Goal: Book appointment/travel/reservation

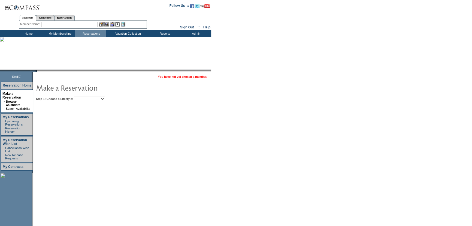
click at [95, 98] on select "Beach Leisure Metropolitan Mountain OIAL for Adventure OIAL for Couples OIAL fo…" at bounding box center [89, 99] width 31 height 4
select select "Beach"
click at [83, 97] on select "Beach Leisure Metropolitan Mountain OIAL for Adventure OIAL for Couples OIAL fo…" at bounding box center [89, 99] width 31 height 4
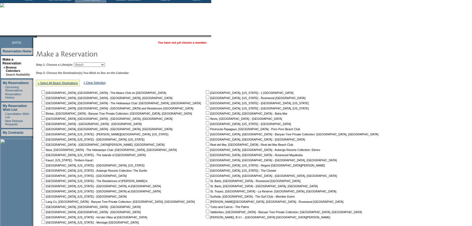
scroll to position [49, 0]
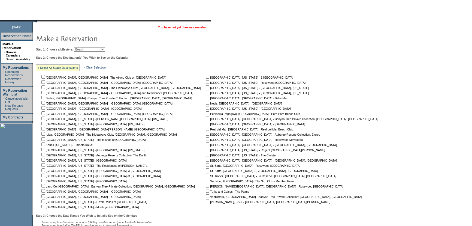
click at [45, 118] on input "checkbox" at bounding box center [43, 118] width 4 height 4
checkbox input "true"
click at [45, 123] on input "checkbox" at bounding box center [43, 124] width 4 height 4
checkbox input "true"
click at [45, 139] on input "checkbox" at bounding box center [43, 139] width 4 height 4
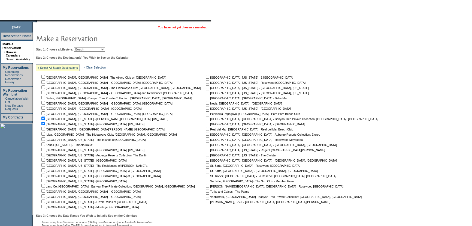
checkbox input "true"
click at [45, 144] on input "checkbox" at bounding box center [43, 144] width 4 height 4
click at [45, 145] on input "checkbox" at bounding box center [43, 144] width 4 height 4
click at [45, 144] on input "checkbox" at bounding box center [43, 144] width 4 height 4
checkbox input "true"
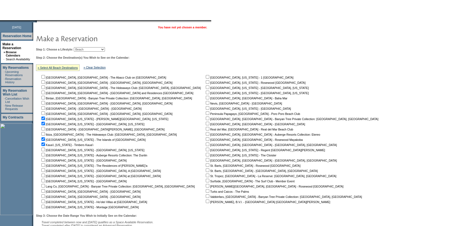
click at [45, 151] on input "checkbox" at bounding box center [43, 150] width 4 height 4
checkbox input "true"
click at [45, 166] on input "checkbox" at bounding box center [43, 165] width 4 height 4
checkbox input "true"
click at [45, 161] on input "checkbox" at bounding box center [43, 160] width 4 height 4
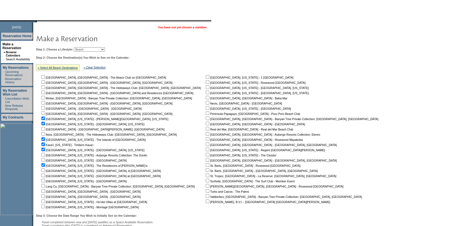
checkbox input "true"
click at [45, 176] on input "checkbox" at bounding box center [43, 175] width 4 height 4
checkbox input "true"
click at [44, 181] on input "checkbox" at bounding box center [43, 181] width 4 height 4
checkbox input "true"
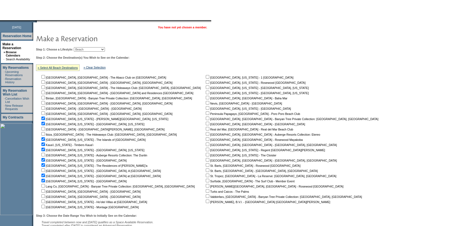
click at [45, 191] on input "checkbox" at bounding box center [43, 191] width 4 height 4
checkbox input "true"
click at [45, 196] on input "checkbox" at bounding box center [43, 196] width 4 height 4
checkbox input "true"
click at [48, 203] on nobr "[GEOGRAPHIC_DATA], [US_STATE] - Ho'olei Villas at [GEOGRAPHIC_DATA]" at bounding box center [93, 201] width 107 height 3
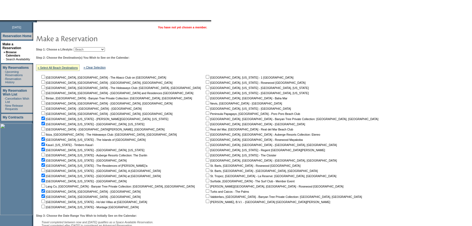
drag, startPoint x: 45, startPoint y: 207, endPoint x: 47, endPoint y: 202, distance: 5.4
click at [45, 206] on input "checkbox" at bounding box center [43, 207] width 4 height 4
checkbox input "true"
click at [45, 201] on input "checkbox" at bounding box center [43, 201] width 4 height 4
checkbox input "true"
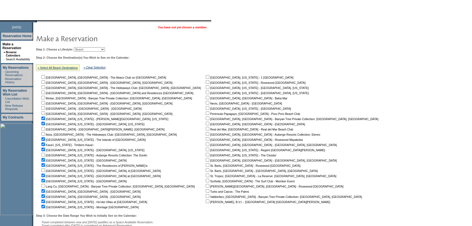
click at [206, 76] on input "checkbox" at bounding box center [208, 77] width 4 height 4
click at [206, 75] on input "checkbox" at bounding box center [208, 77] width 4 height 4
checkbox input "false"
click at [206, 92] on input "checkbox" at bounding box center [208, 93] width 4 height 4
checkbox input "true"
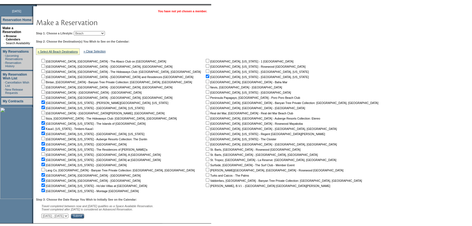
scroll to position [74, 0]
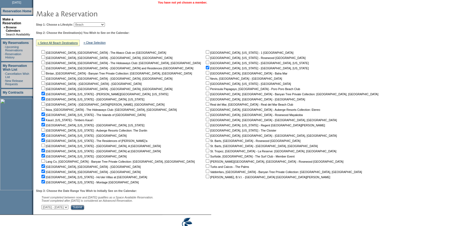
click at [206, 105] on input "checkbox" at bounding box center [208, 104] width 4 height 4
checkbox input "true"
click at [206, 113] on input "checkbox" at bounding box center [208, 114] width 4 height 4
checkbox input "true"
click at [206, 124] on input "checkbox" at bounding box center [208, 125] width 4 height 4
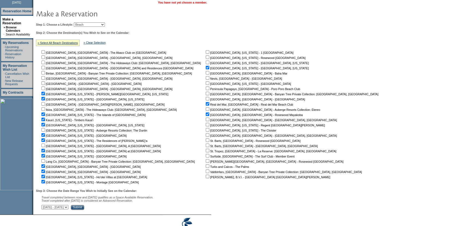
checkbox input "true"
click at [206, 83] on input "checkbox" at bounding box center [208, 83] width 4 height 4
checkbox input "true"
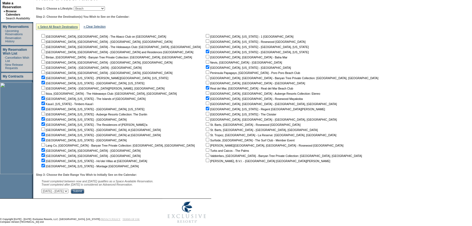
scroll to position [99, 0]
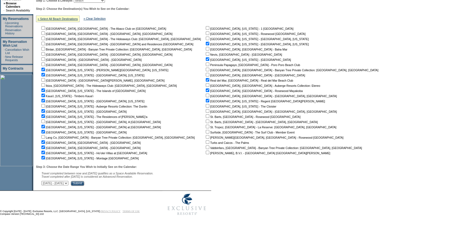
click at [206, 104] on input "checkbox" at bounding box center [208, 106] width 4 height 4
checkbox input "true"
click at [68, 183] on select "[DATE] - [DATE] [DATE] - [DATE] [DATE] - [DATE] [DATE] - [DATE] [DATE] - [DATE]…" at bounding box center [54, 183] width 27 height 4
select select "[DATE]|[DATE]"
click at [44, 181] on select "[DATE] - [DATE] [DATE] - [DATE] [DATE] - [DATE] [DATE] - [DATE] [DATE] - [DATE]…" at bounding box center [54, 183] width 27 height 4
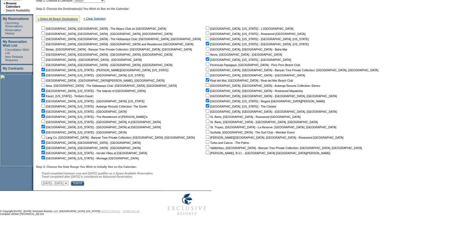
click at [84, 183] on input "Submit" at bounding box center [77, 183] width 13 height 5
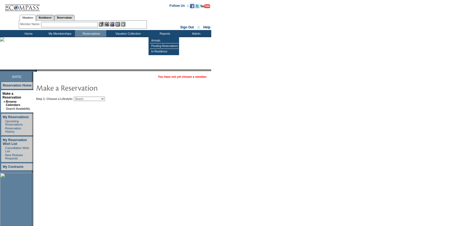
click at [102, 97] on select "Beach Leisure Metropolitan Mountain OIAL for Adventure OIAL for Couples OIAL fo…" at bounding box center [89, 99] width 31 height 4
select select "Mountain"
click at [83, 97] on select "Beach Leisure Metropolitan Mountain OIAL for Adventure OIAL for Couples OIAL fo…" at bounding box center [89, 99] width 31 height 4
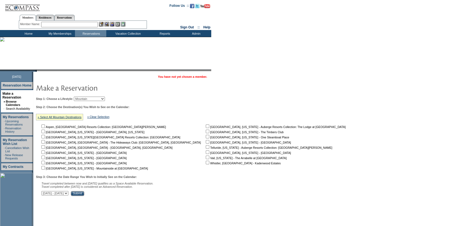
click at [45, 127] on input "checkbox" at bounding box center [43, 126] width 4 height 4
checkbox input "true"
click at [45, 132] on input "checkbox" at bounding box center [43, 132] width 4 height 4
checkbox input "true"
click at [45, 162] on input "checkbox" at bounding box center [43, 163] width 4 height 4
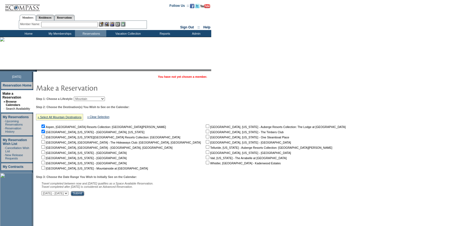
checkbox input "true"
click at [45, 157] on input "checkbox" at bounding box center [43, 157] width 4 height 4
checkbox input "true"
drag, startPoint x: 47, startPoint y: 168, endPoint x: 55, endPoint y: 167, distance: 8.6
click at [45, 168] on input "checkbox" at bounding box center [43, 168] width 4 height 4
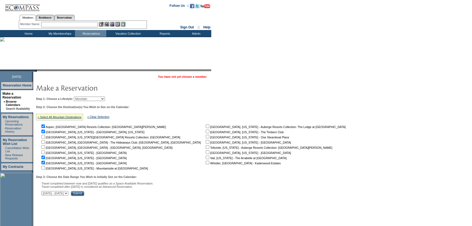
checkbox input "true"
click at [206, 157] on input "checkbox" at bounding box center [208, 157] width 4 height 4
checkbox input "true"
click at [206, 148] on input "checkbox" at bounding box center [208, 147] width 4 height 4
checkbox input "true"
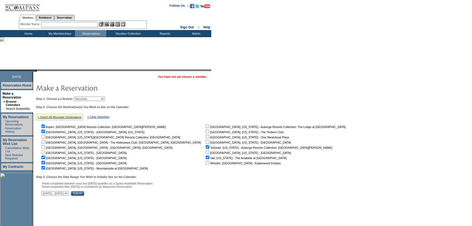
click at [206, 153] on input "checkbox" at bounding box center [208, 152] width 4 height 4
checkbox input "true"
click at [206, 146] on input "checkbox" at bounding box center [208, 147] width 4 height 4
checkbox input "false"
click at [206, 130] on input "checkbox" at bounding box center [208, 132] width 4 height 4
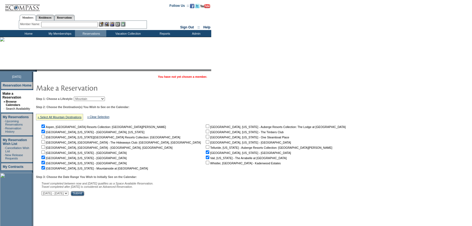
checkbox input "true"
click at [206, 136] on input "checkbox" at bounding box center [208, 137] width 4 height 4
checkbox input "true"
click at [206, 143] on input "checkbox" at bounding box center [208, 142] width 4 height 4
checkbox input "true"
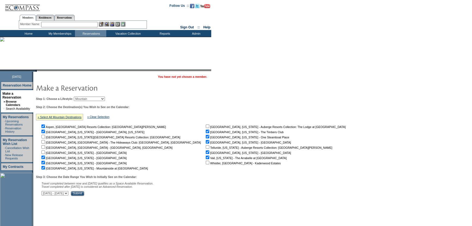
click at [68, 194] on select "[DATE] - [DATE] [DATE] - [DATE] [DATE] - [DATE] [DATE] - [DATE] [DATE] - [DATE]…" at bounding box center [54, 193] width 27 height 4
select select "[DATE]|[DATE]"
click at [44, 192] on select "[DATE] - [DATE] [DATE] - [DATE] [DATE] - [DATE] [DATE] - [DATE] [DATE] - [DATE]…" at bounding box center [54, 193] width 27 height 4
click at [84, 193] on input "Submit" at bounding box center [77, 193] width 13 height 5
